Goal: Check status: Check status

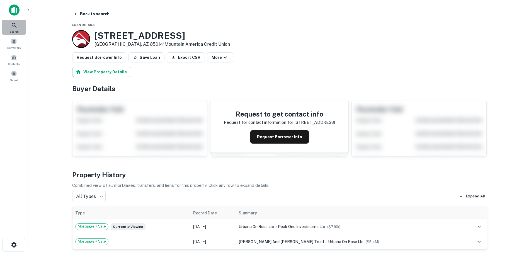
click at [11, 27] on icon at bounding box center [14, 25] width 7 height 7
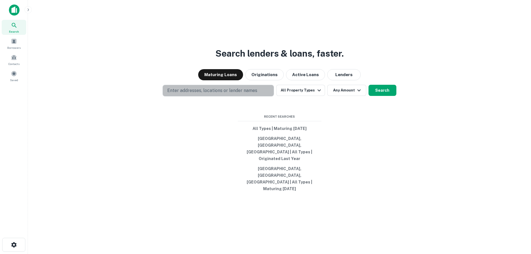
click at [193, 94] on p "Enter addresses, locations or lender names" at bounding box center [212, 90] width 90 height 7
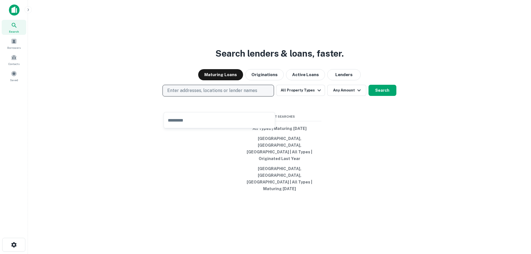
type input "**********"
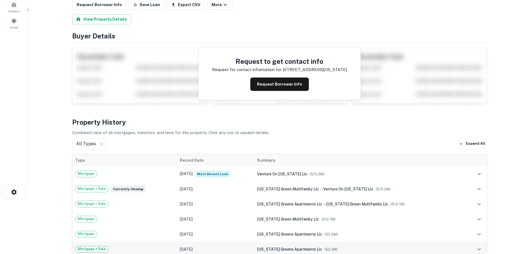
scroll to position [112, 0]
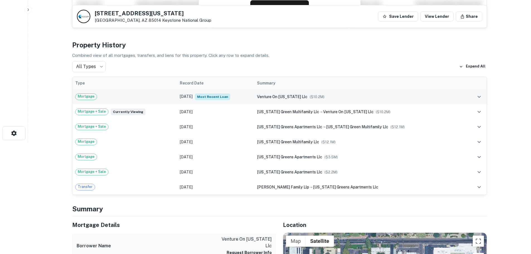
click at [245, 98] on td "Aug 26, 2025 Most Recent Loan" at bounding box center [215, 96] width 77 height 15
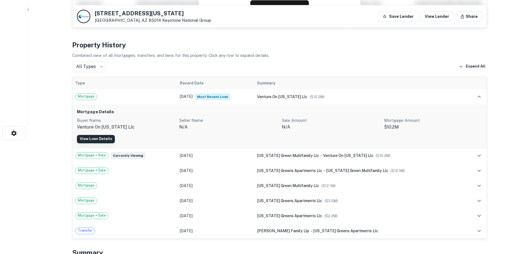
click at [95, 139] on link "View Loan Details" at bounding box center [96, 139] width 38 height 8
